Goal: Task Accomplishment & Management: Manage account settings

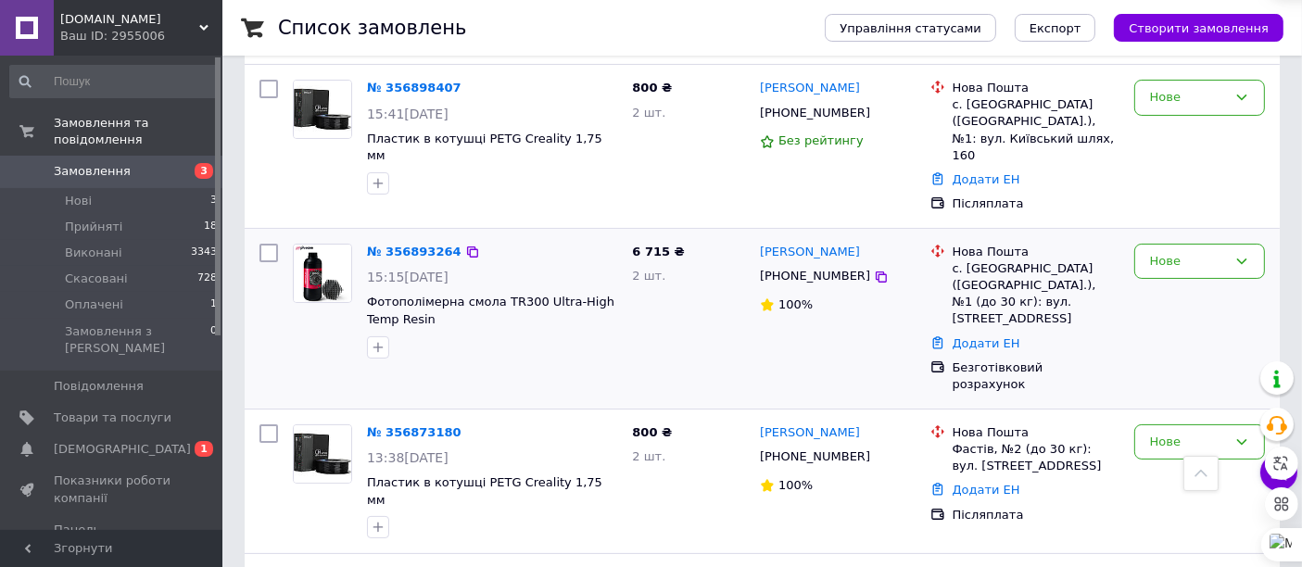
scroll to position [214, 0]
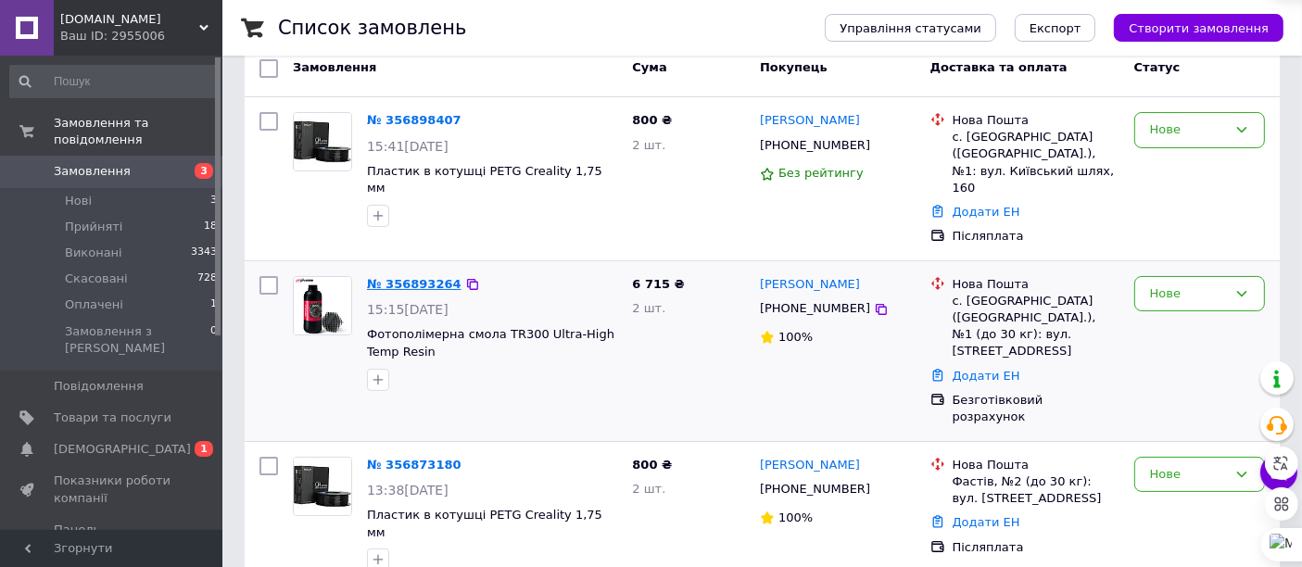
click at [433, 275] on div "№ 356893264" at bounding box center [414, 284] width 98 height 21
click at [431, 277] on link "№ 356893264" at bounding box center [414, 284] width 95 height 14
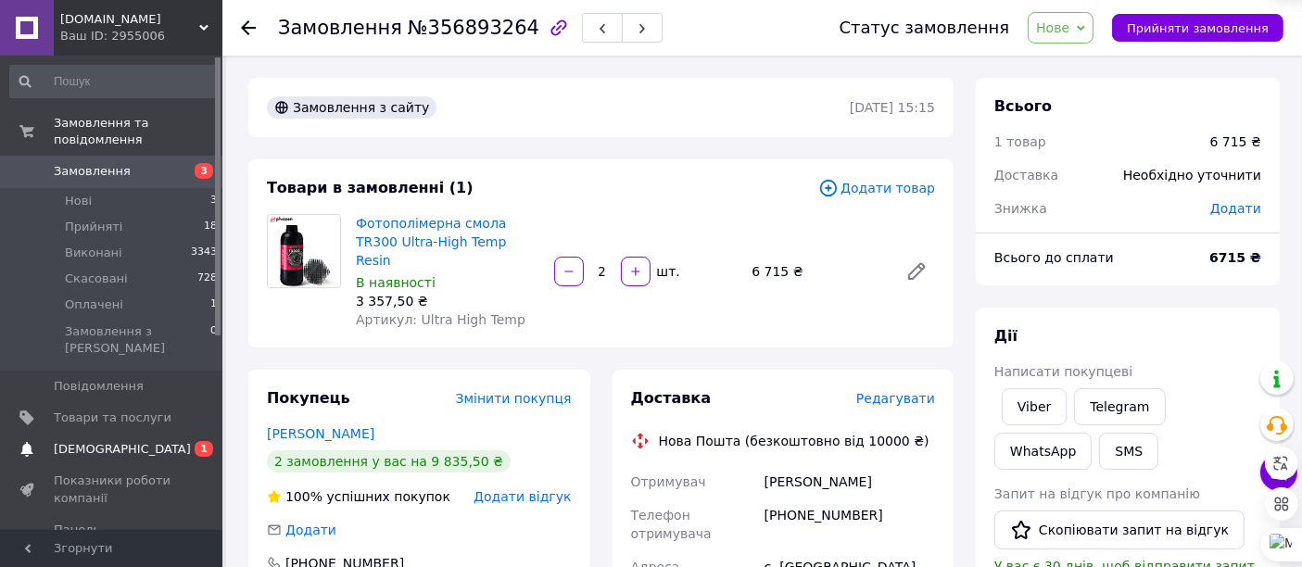
click at [167, 441] on span "[DEMOGRAPHIC_DATA]" at bounding box center [113, 449] width 118 height 17
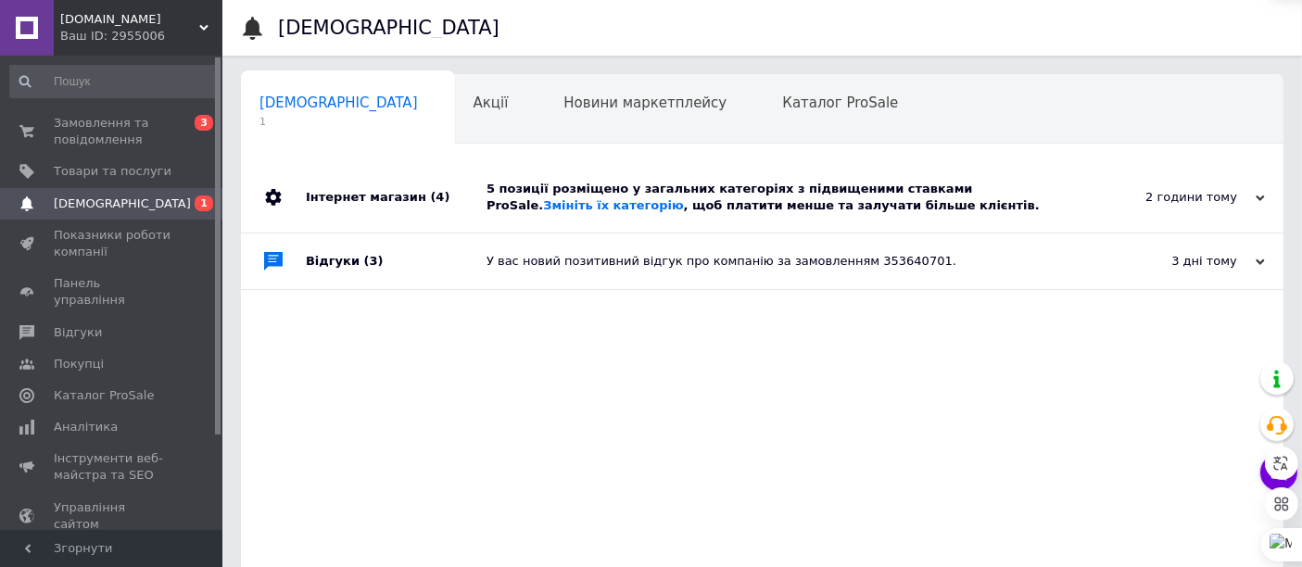
click at [1092, 209] on div "2 години тому 12.08.2025" at bounding box center [1182, 197] width 204 height 70
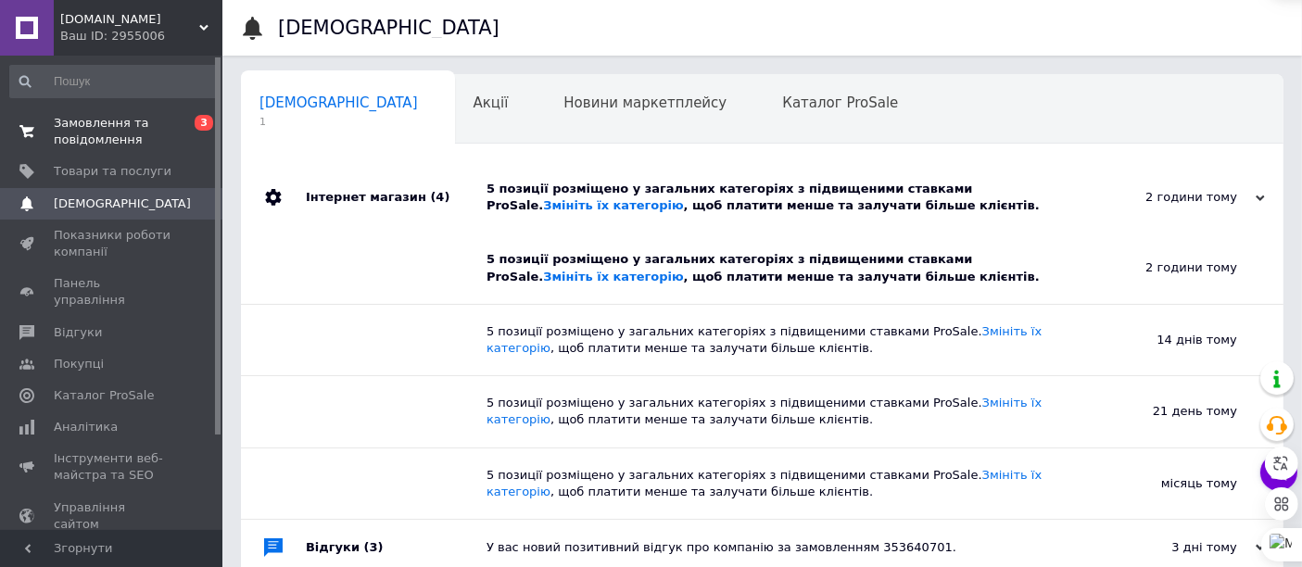
click at [126, 144] on span "Замовлення та повідомлення" at bounding box center [113, 131] width 118 height 33
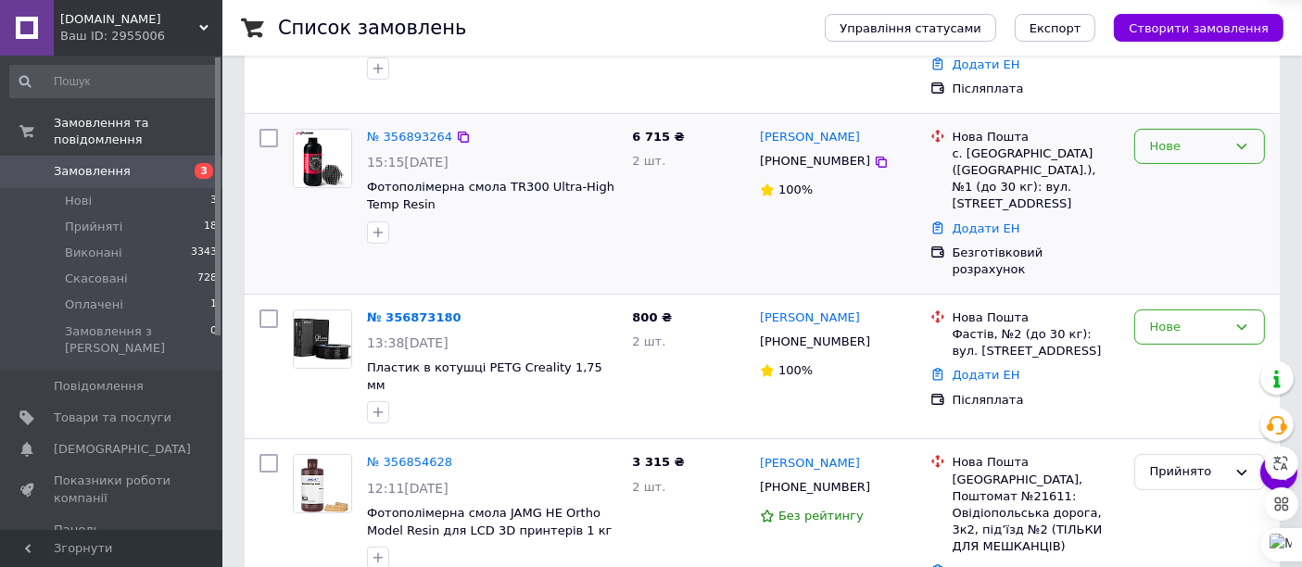
scroll to position [411, 0]
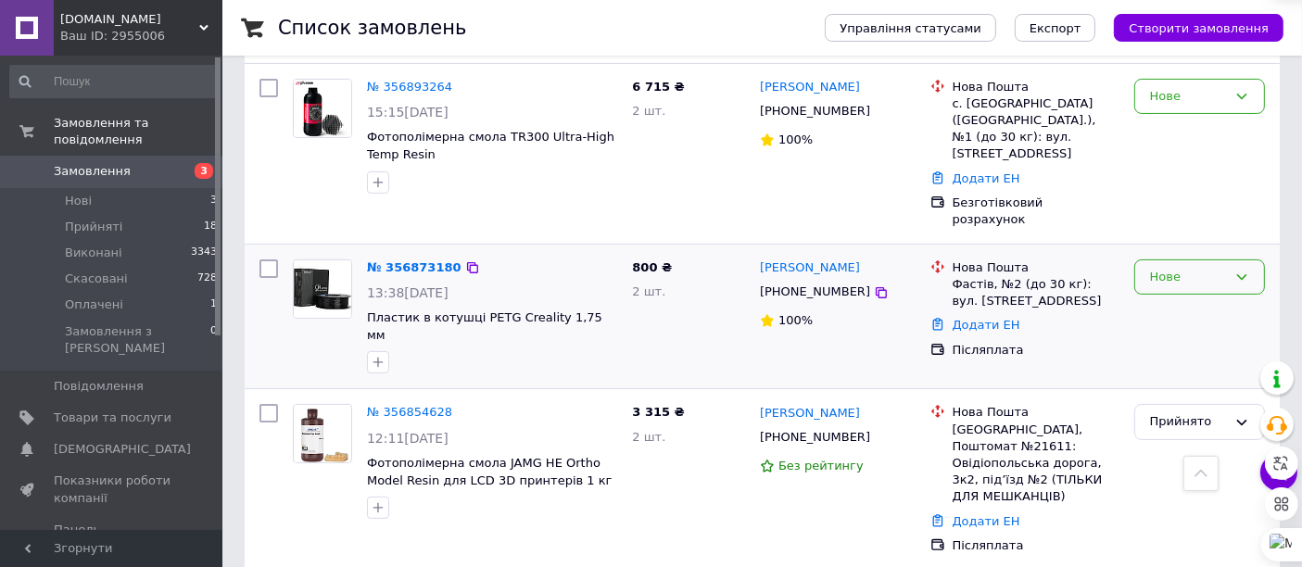
click at [1180, 268] on div "Нове" at bounding box center [1188, 277] width 77 height 19
click at [1185, 298] on li "Прийнято" at bounding box center [1199, 315] width 129 height 34
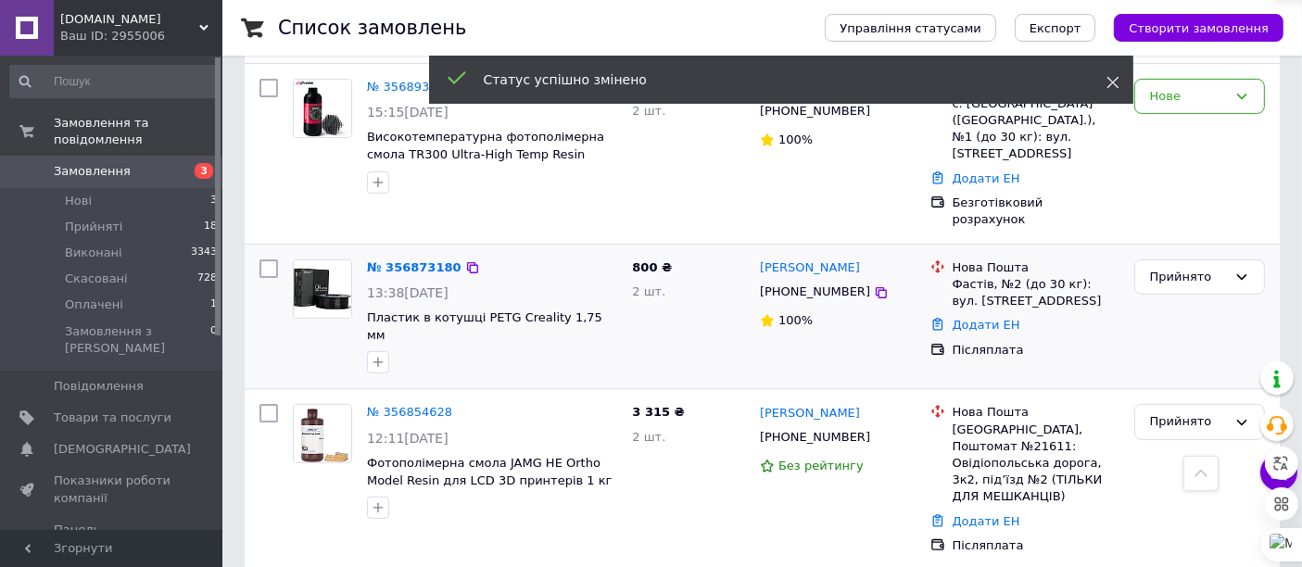
click at [1118, 83] on icon at bounding box center [1113, 82] width 13 height 13
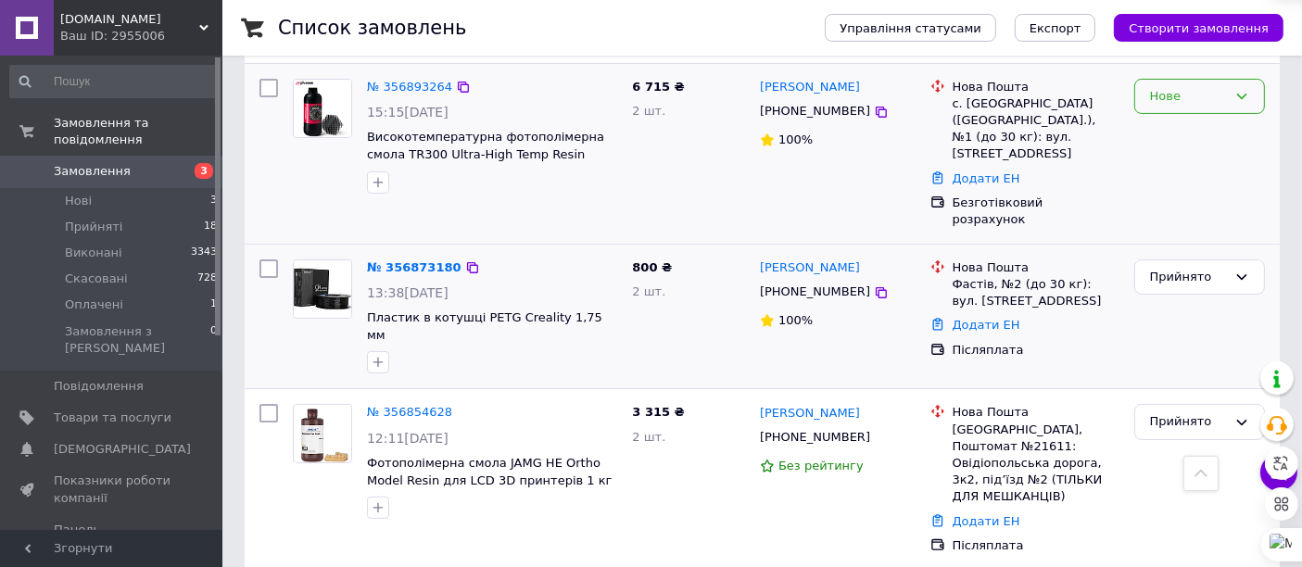
click at [1235, 90] on div "Нове" at bounding box center [1199, 97] width 131 height 36
click at [1209, 120] on li "Прийнято" at bounding box center [1199, 135] width 129 height 34
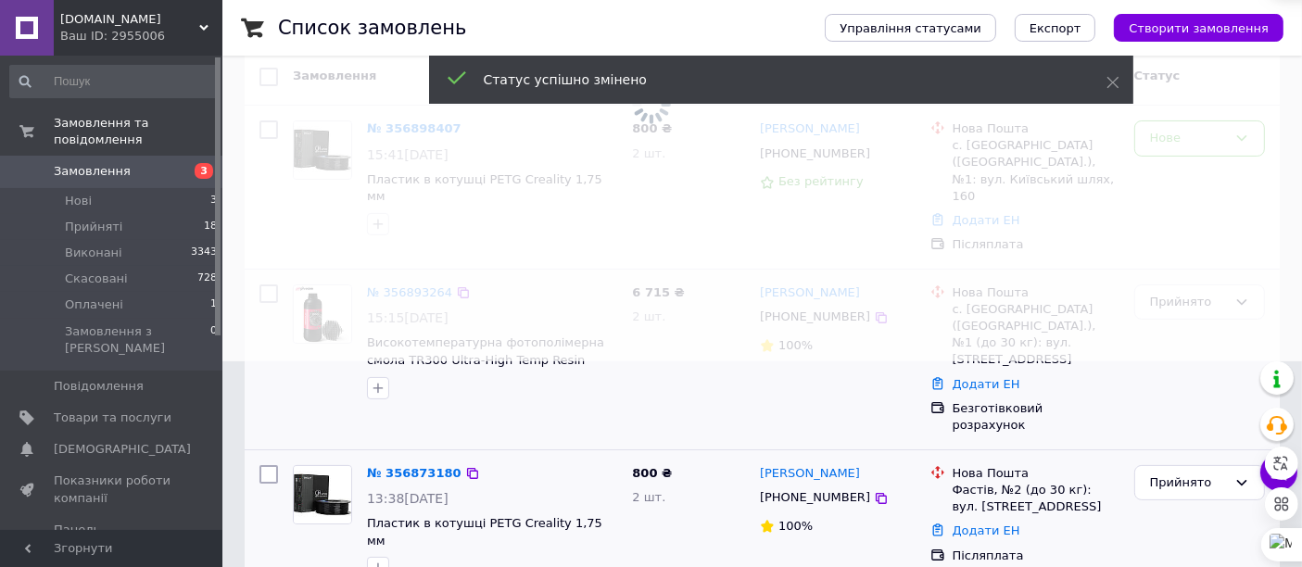
click at [1207, 137] on span at bounding box center [651, 77] width 1302 height 567
click at [1107, 89] on span at bounding box center [1113, 82] width 13 height 19
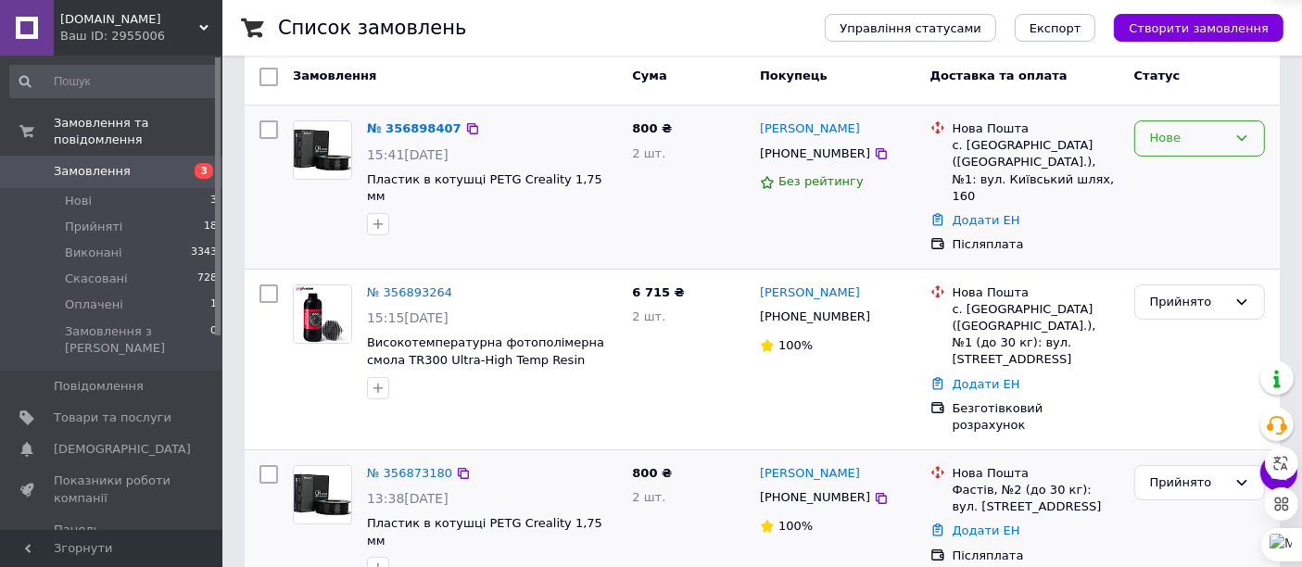
click at [1204, 146] on div "Нове" at bounding box center [1199, 138] width 131 height 36
click at [1201, 189] on li "Прийнято" at bounding box center [1199, 177] width 129 height 34
click at [387, 466] on link "№ 356873180" at bounding box center [409, 473] width 85 height 14
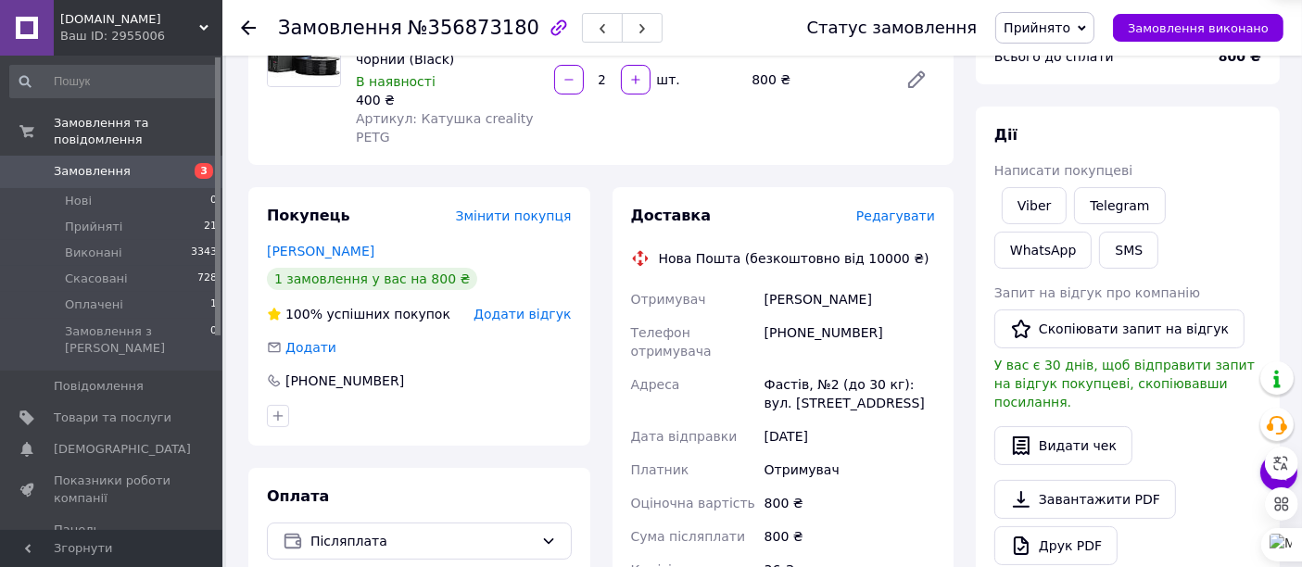
scroll to position [206, 0]
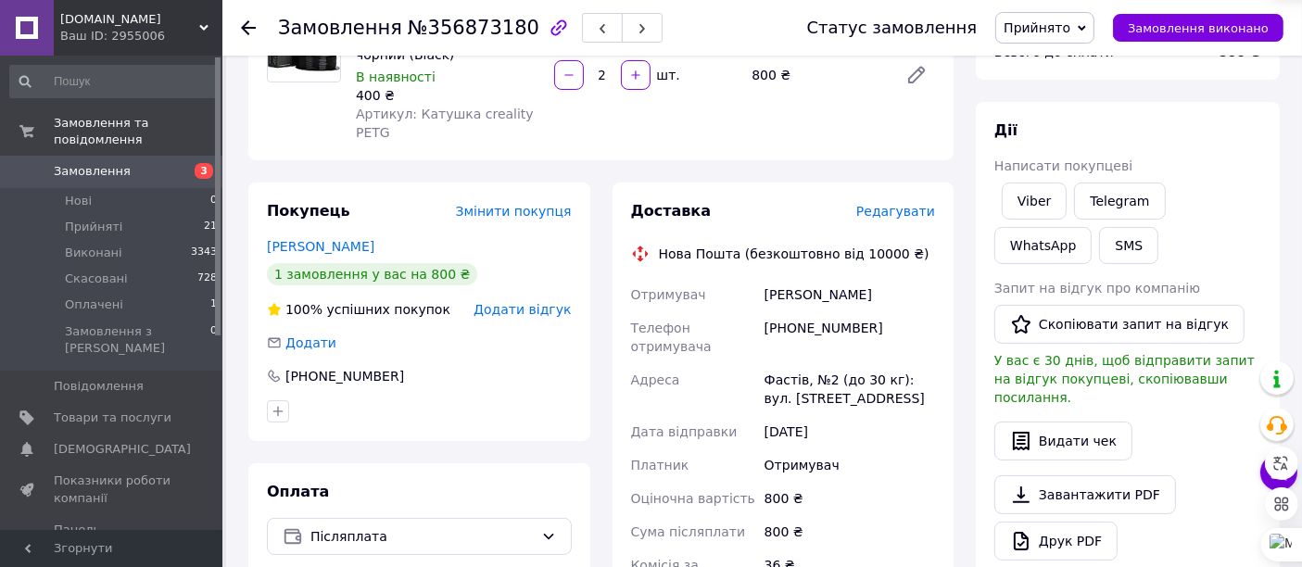
drag, startPoint x: 764, startPoint y: 273, endPoint x: 908, endPoint y: 258, distance: 145.4
click at [908, 258] on div "Доставка Редагувати Нова Пошта (безкоштовно від 10000 ₴) Отримувач Кирсенко Анд…" at bounding box center [783, 434] width 305 height 466
copy div "Кирсенко Андрій"
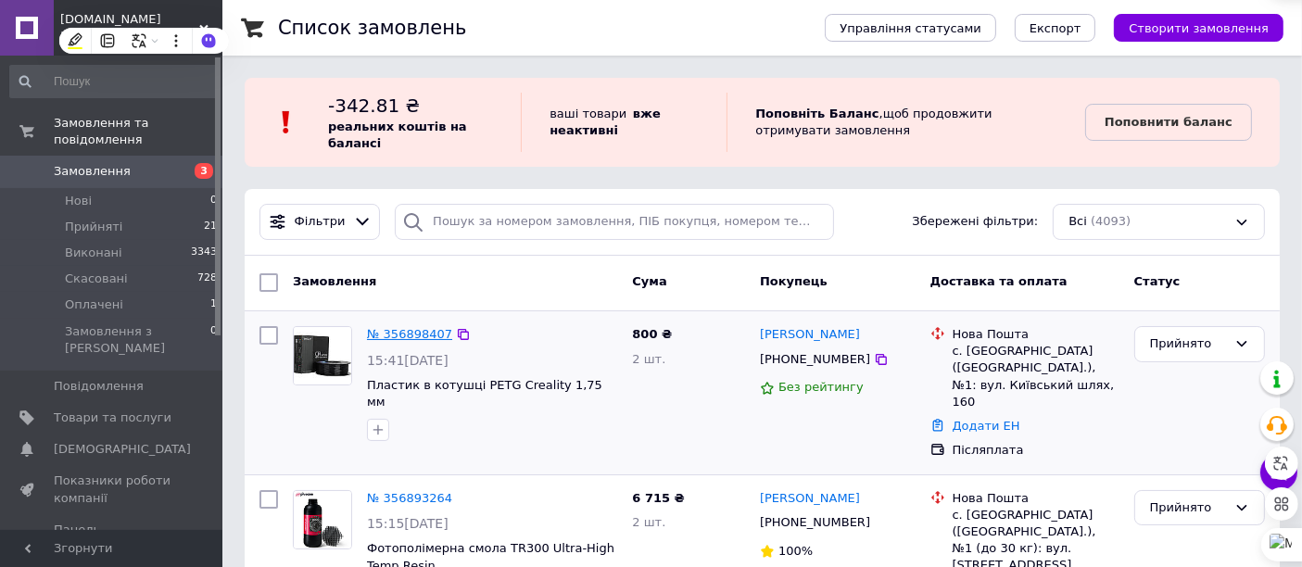
drag, startPoint x: 398, startPoint y: 323, endPoint x: 403, endPoint y: 332, distance: 9.5
click at [400, 327] on div "№ 356898407" at bounding box center [409, 334] width 89 height 21
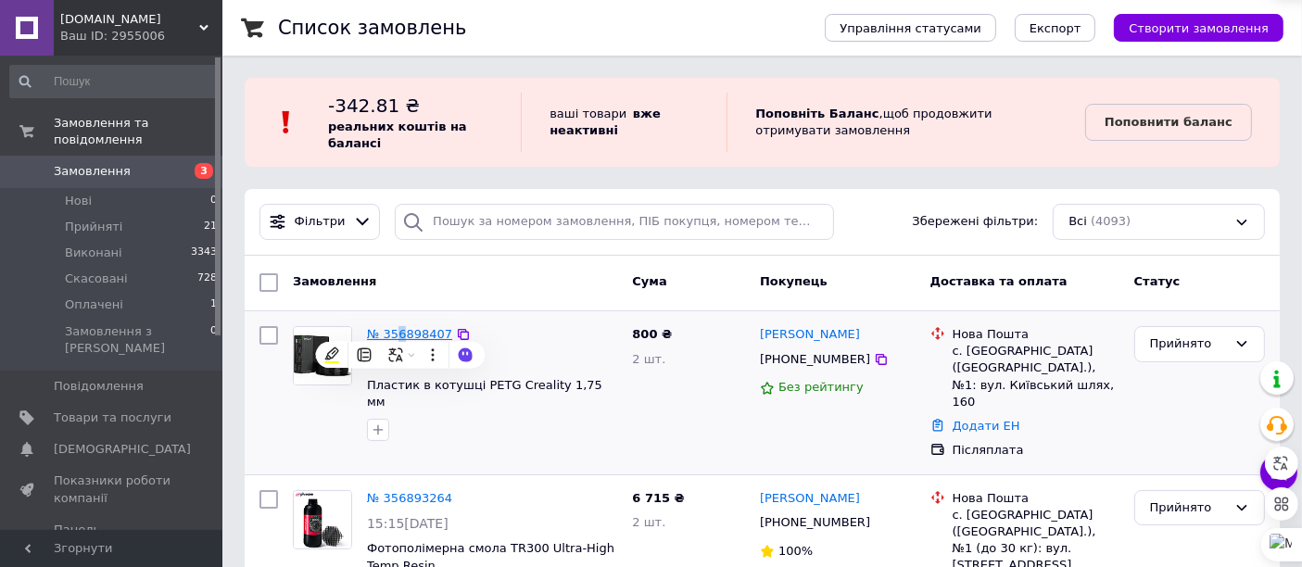
click at [405, 339] on link "№ 356898407" at bounding box center [409, 334] width 85 height 14
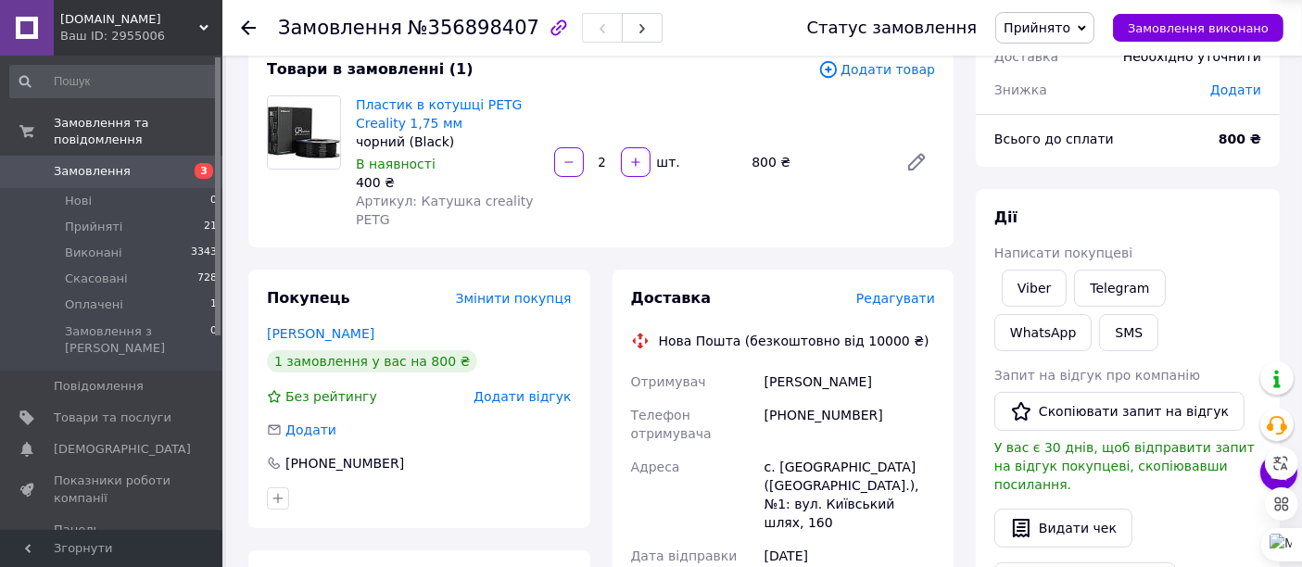
scroll to position [309, 0]
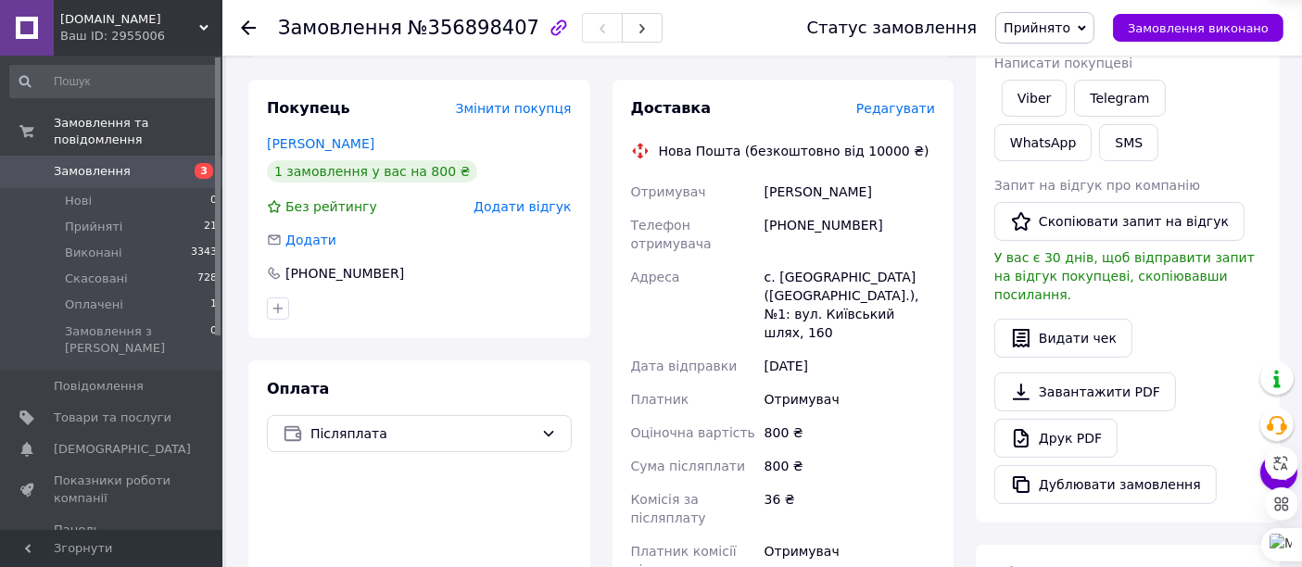
drag, startPoint x: 759, startPoint y: 171, endPoint x: 899, endPoint y: 163, distance: 140.1
click at [899, 175] on div "Отримувач Сороченко Ігор Телефон отримувача +380931248121 Адреса с. Велика Олек…" at bounding box center [783, 380] width 312 height 411
copy div "Отримувач Сороченко Ігор"
click at [863, 383] on div "Отримувач" at bounding box center [850, 399] width 178 height 33
drag, startPoint x: 871, startPoint y: 203, endPoint x: 786, endPoint y: 199, distance: 85.3
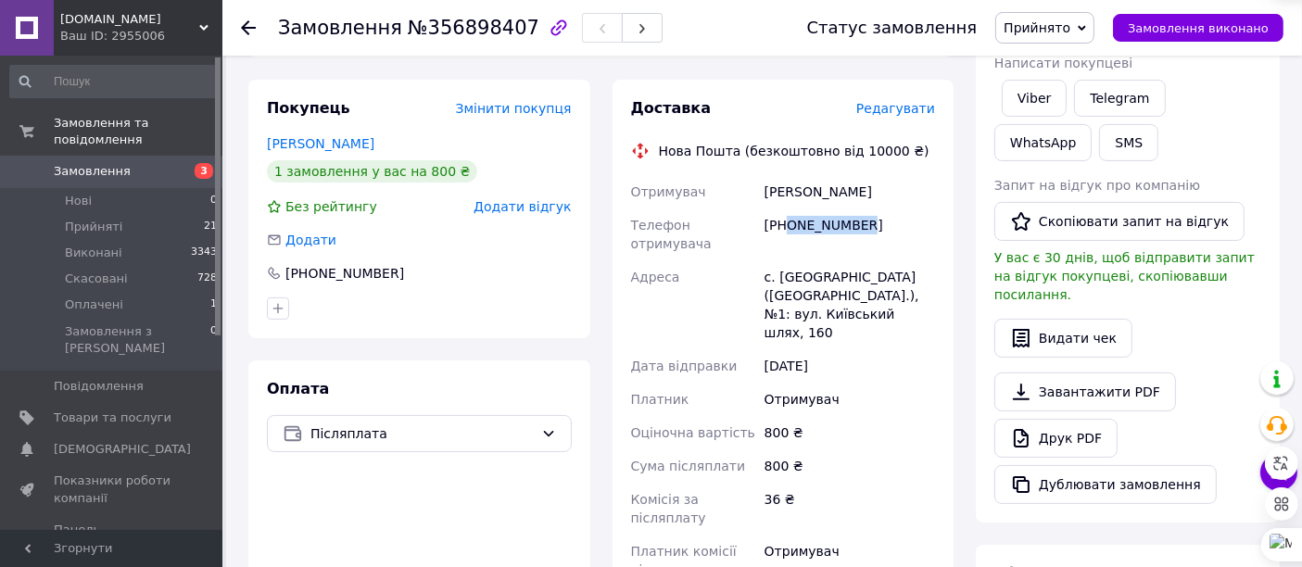
click at [786, 209] on div "[PHONE_NUMBER]" at bounding box center [850, 235] width 178 height 52
copy div "0931248121"
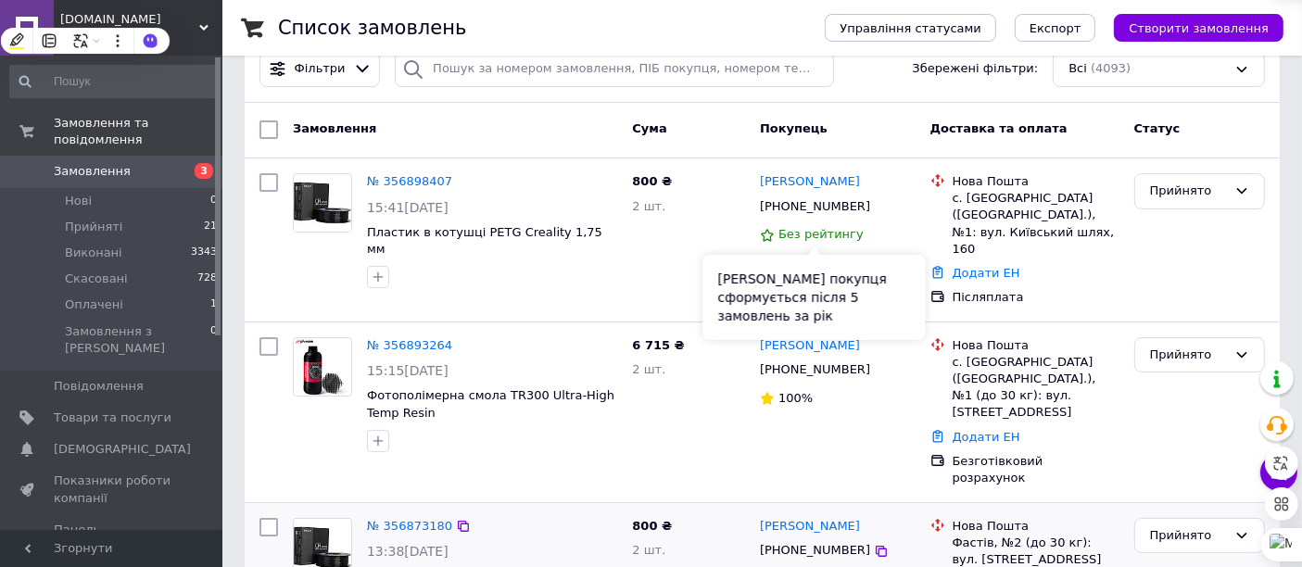
scroll to position [206, 0]
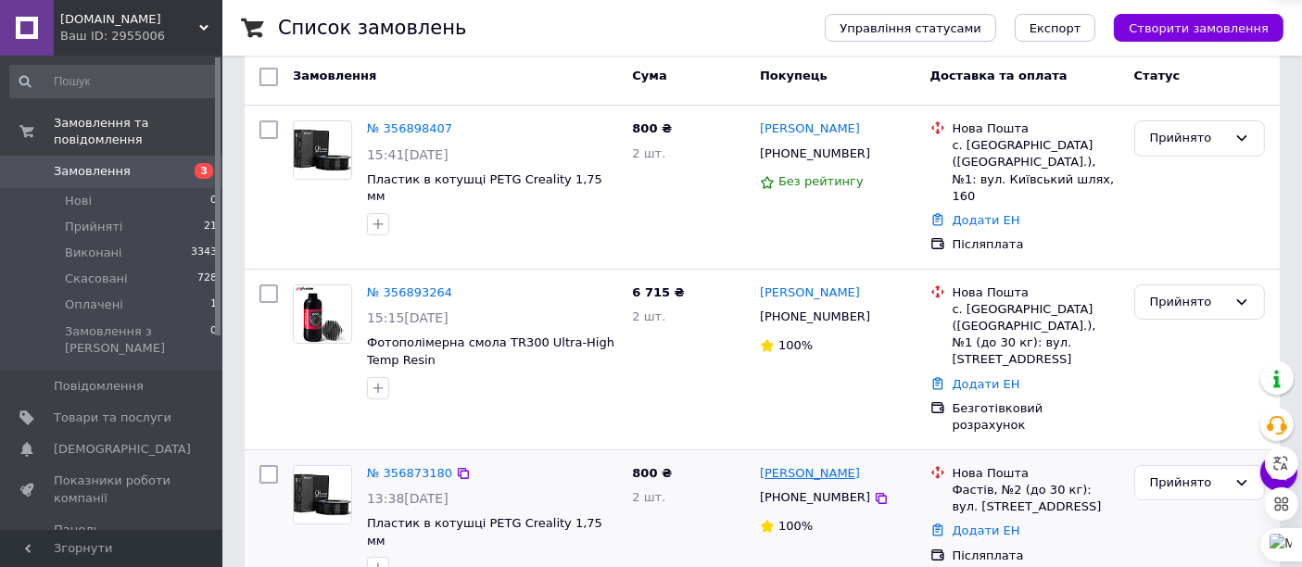
click at [809, 465] on link "[PERSON_NAME]" at bounding box center [810, 474] width 100 height 18
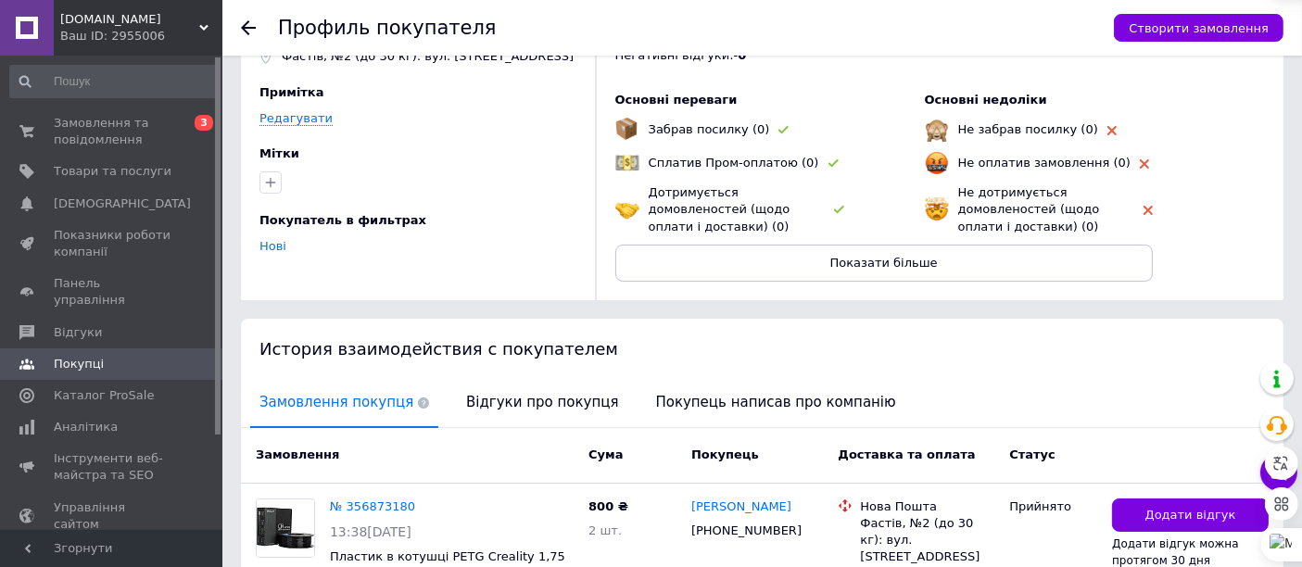
scroll to position [206, 0]
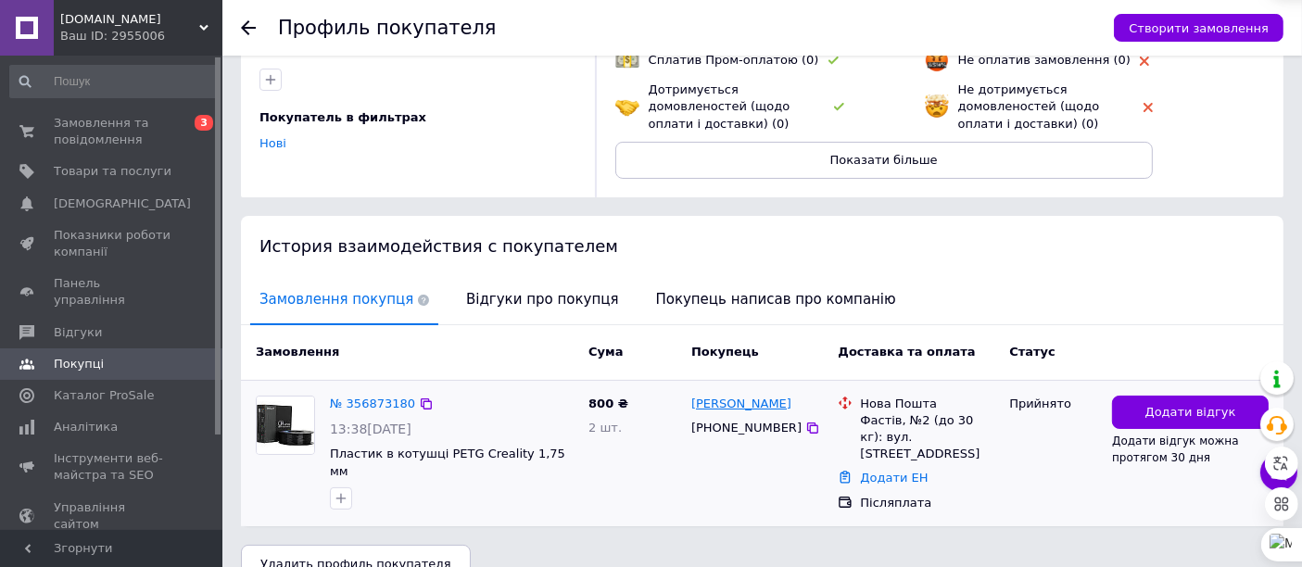
drag, startPoint x: 806, startPoint y: 407, endPoint x: 730, endPoint y: 407, distance: 76.0
click at [730, 407] on div "[PERSON_NAME]" at bounding box center [756, 404] width 135 height 21
copy link "Кирсенко"
drag, startPoint x: 686, startPoint y: 391, endPoint x: 730, endPoint y: 404, distance: 46.3
click at [730, 404] on div "Андрій Кирсенко +380635385314" at bounding box center [757, 454] width 146 height 132
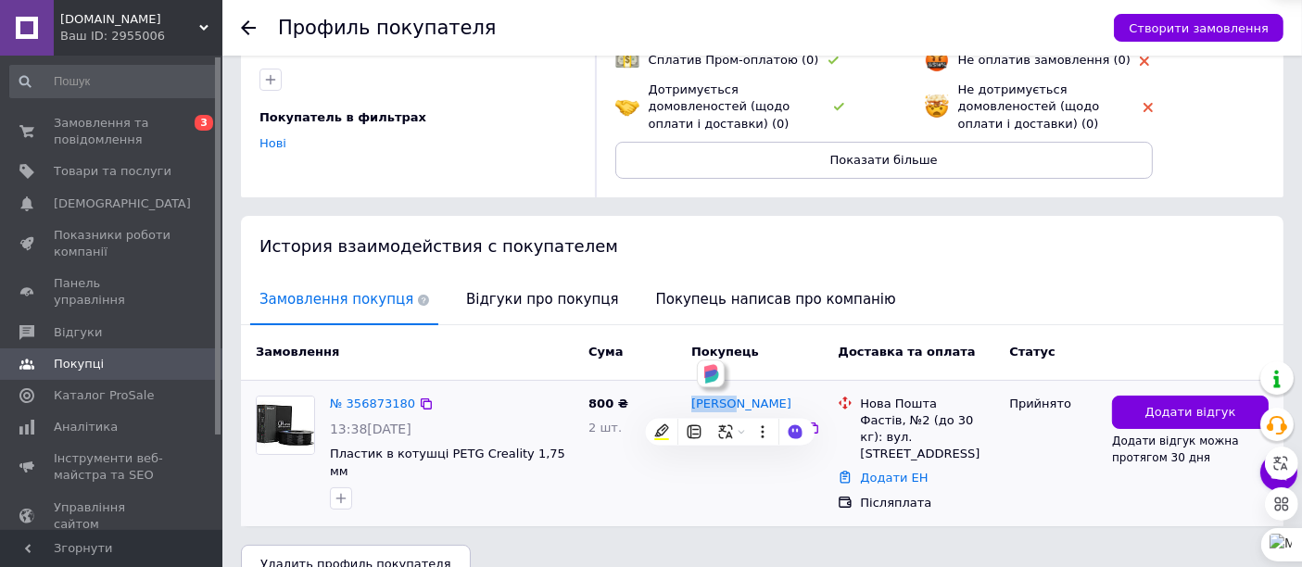
copy link "Андрій"
click at [733, 514] on div "Андрій Кирсенко +380635385314" at bounding box center [757, 454] width 146 height 132
click at [807, 429] on icon at bounding box center [812, 428] width 11 height 11
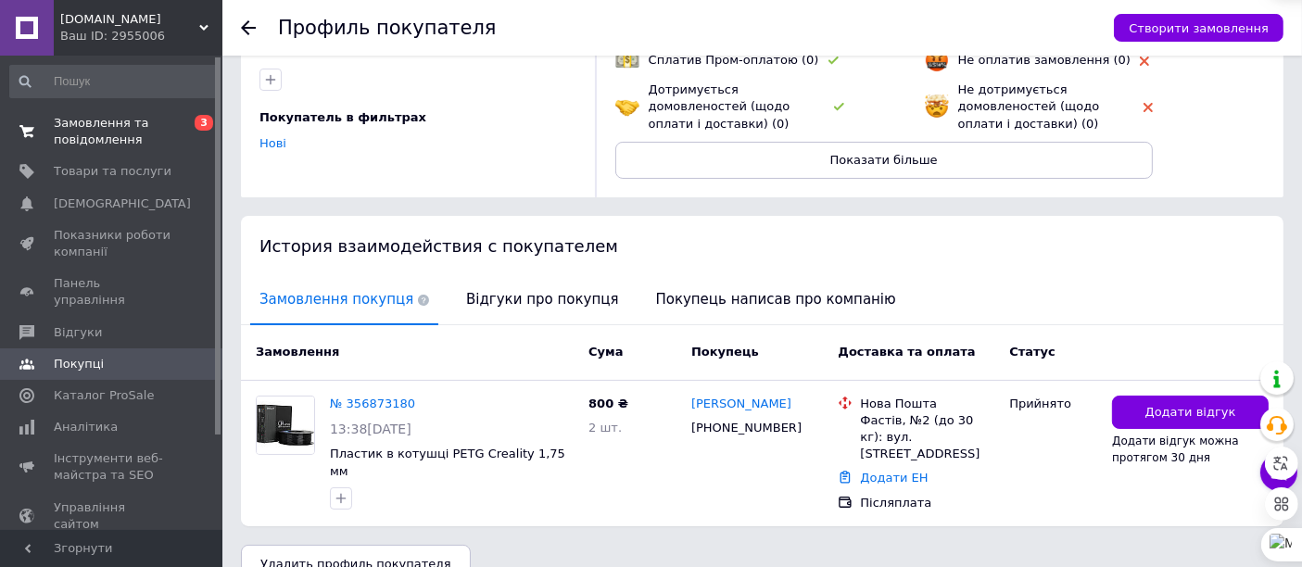
click at [155, 115] on span "Замовлення та повідомлення" at bounding box center [113, 131] width 118 height 33
